Goal: Find specific fact: Find specific fact

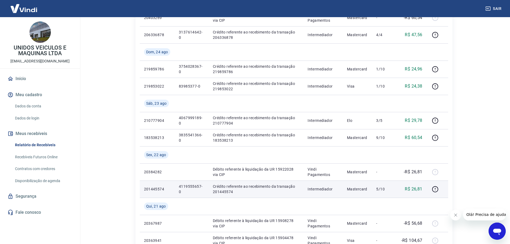
scroll to position [187, 0]
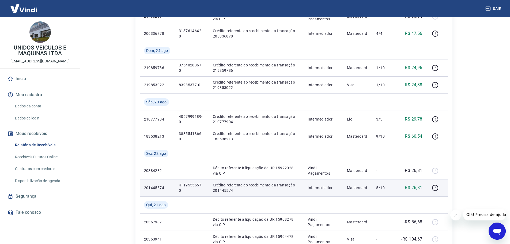
click at [183, 184] on p "4119555657-0" at bounding box center [191, 187] width 25 height 11
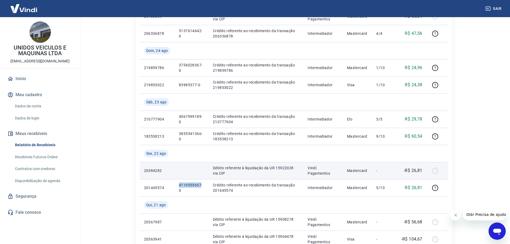
copy p "4119555657"
